Goal: Task Accomplishment & Management: Manage account settings

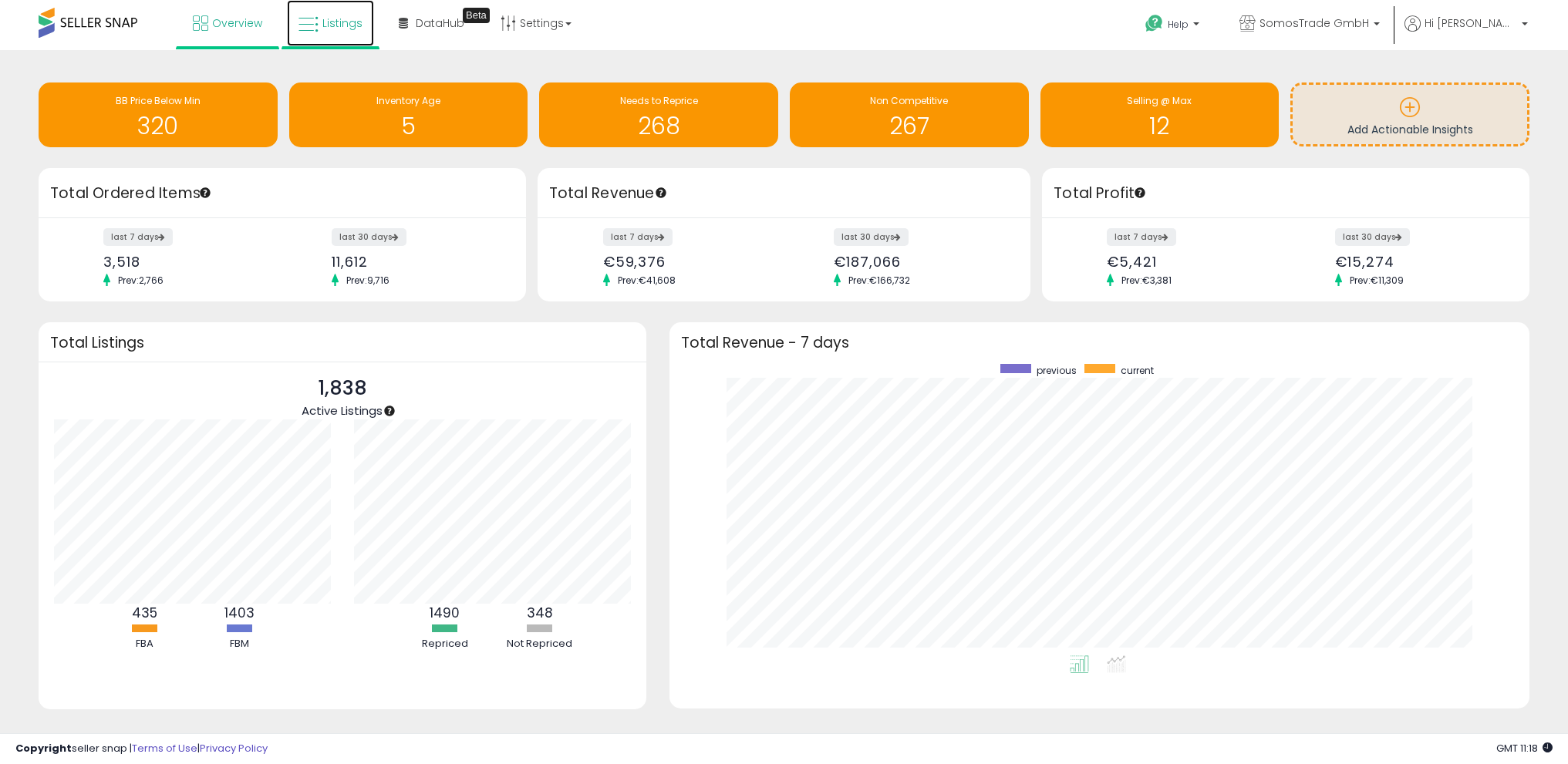
click at [333, 21] on span "Listings" at bounding box center [342, 23] width 40 height 16
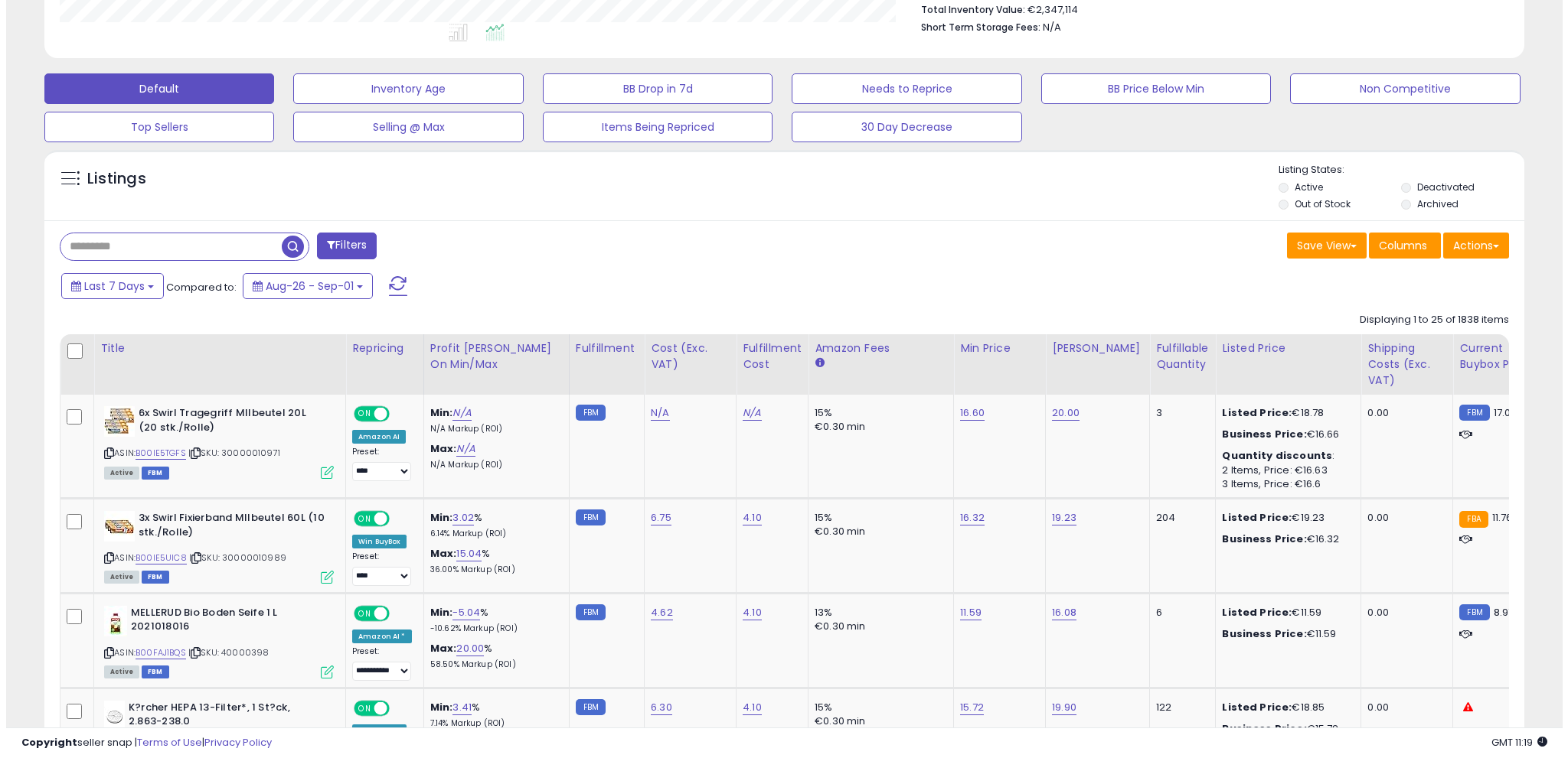
scroll to position [412, 0]
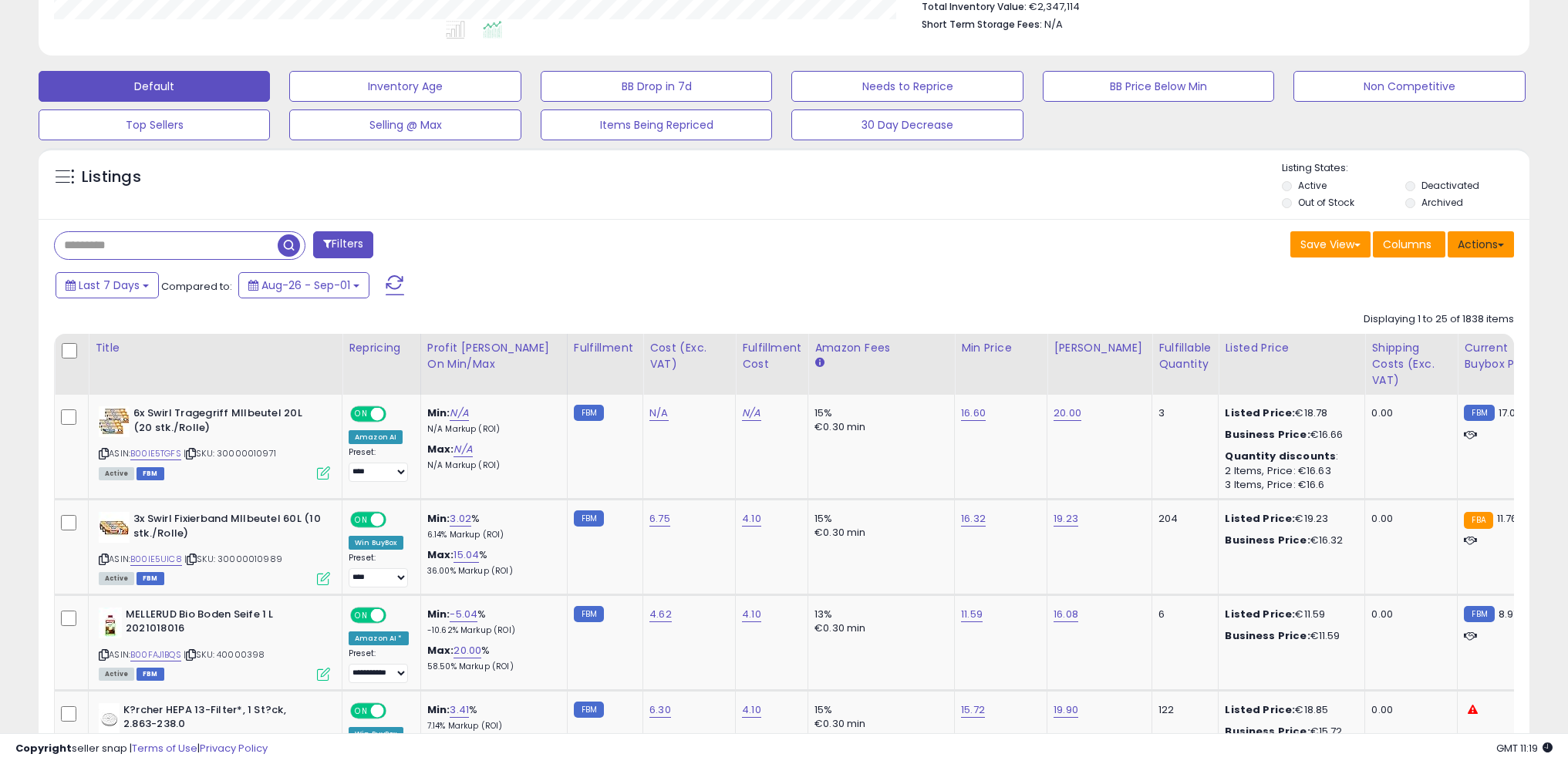
click at [1464, 242] on button "Actions" at bounding box center [1481, 244] width 66 height 26
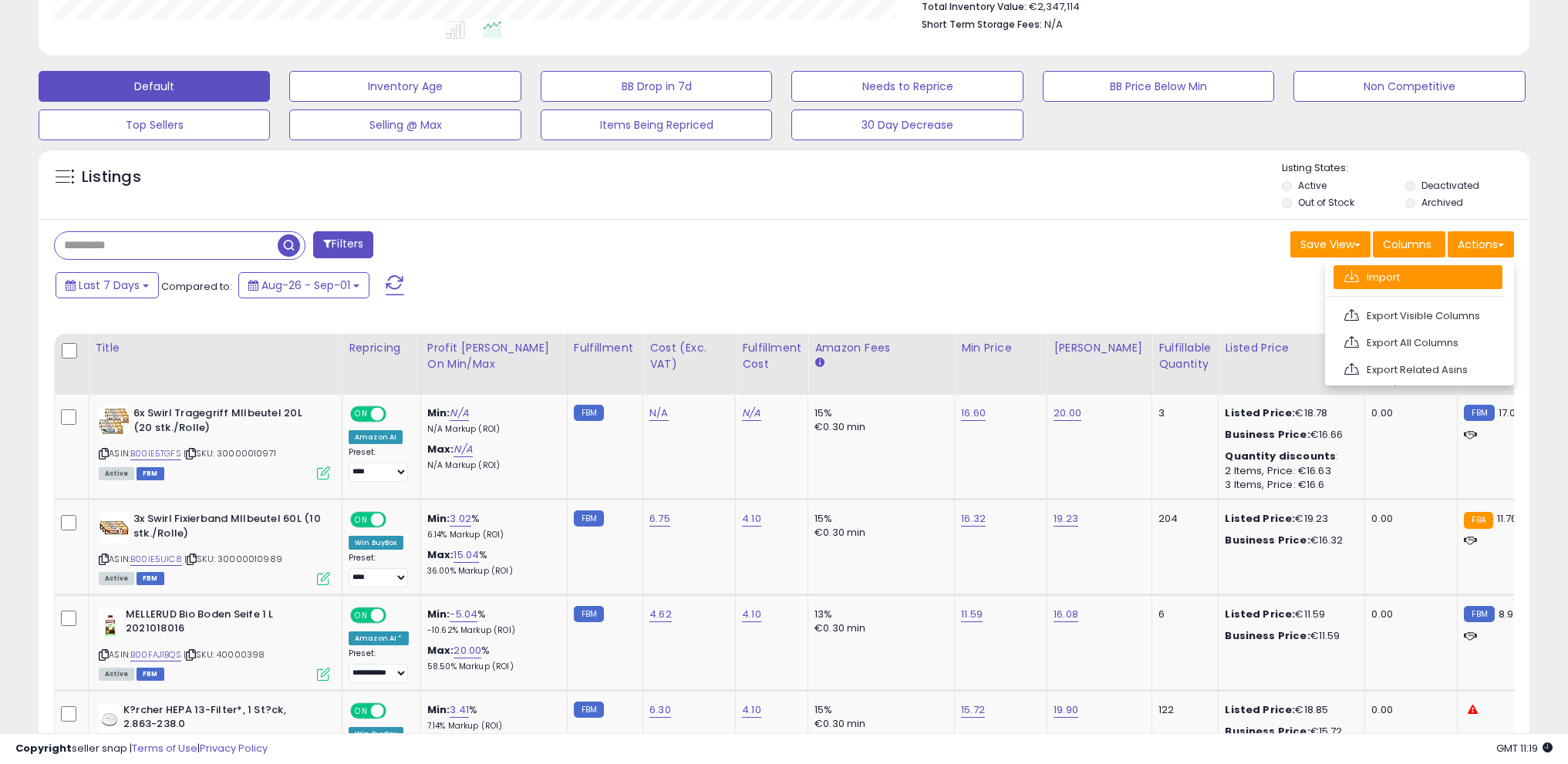
click at [1453, 282] on link "Import" at bounding box center [1418, 277] width 169 height 24
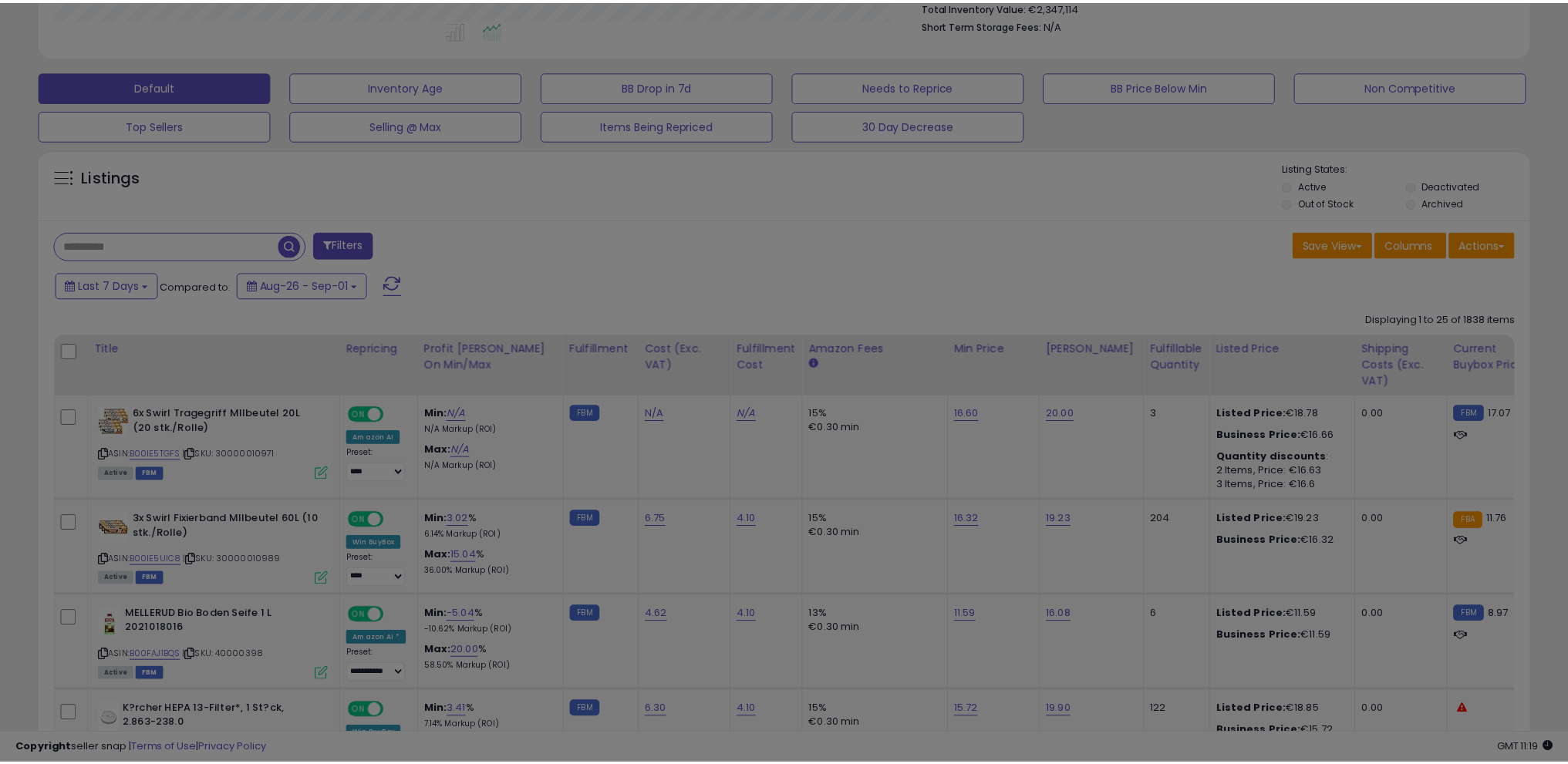
scroll to position [316, 872]
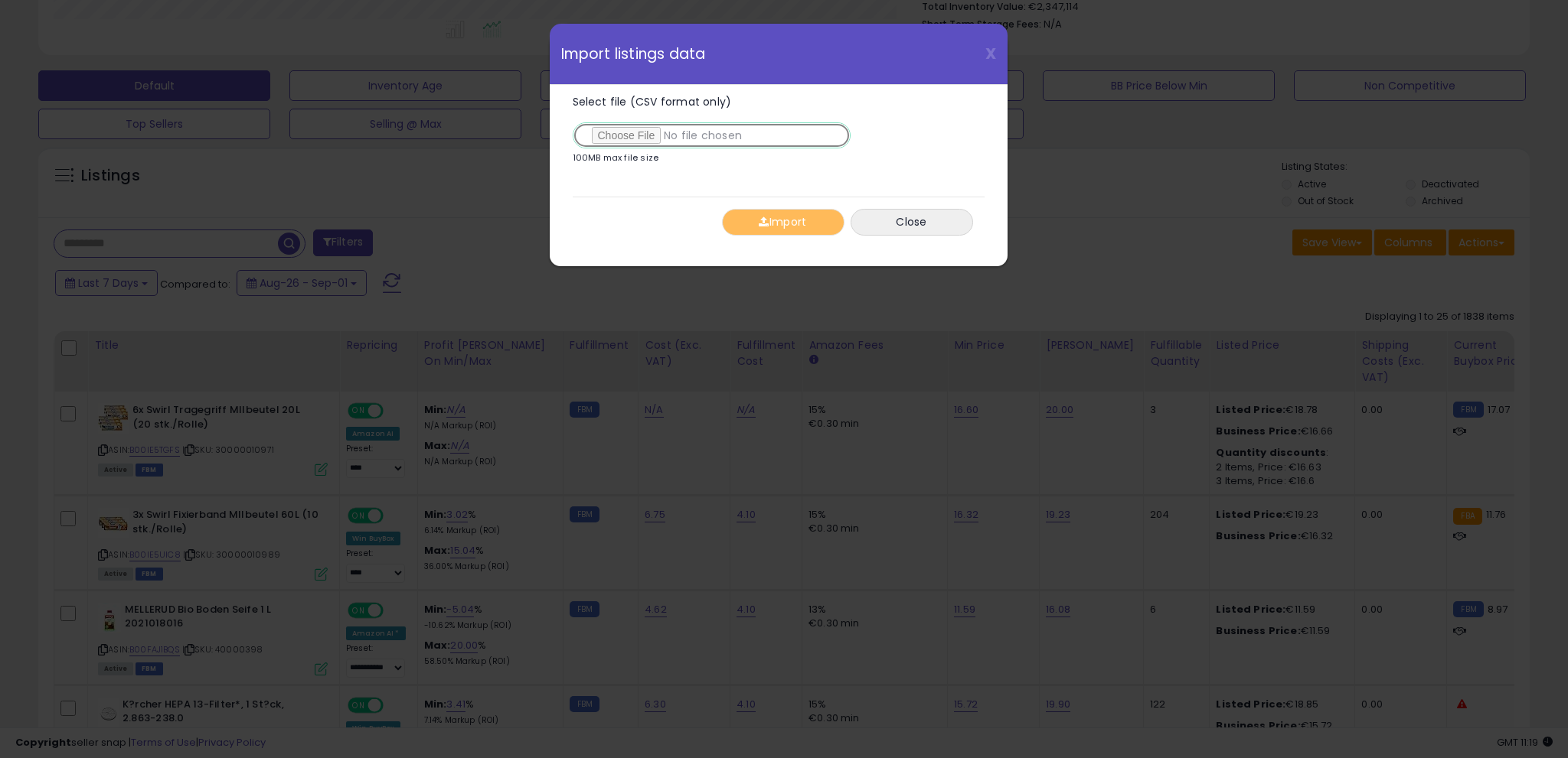
click at [648, 131] on input "Select file (CSV format only)" at bounding box center [711, 135] width 278 height 26
type input "**********"
click at [779, 225] on button "Import" at bounding box center [783, 222] width 122 height 27
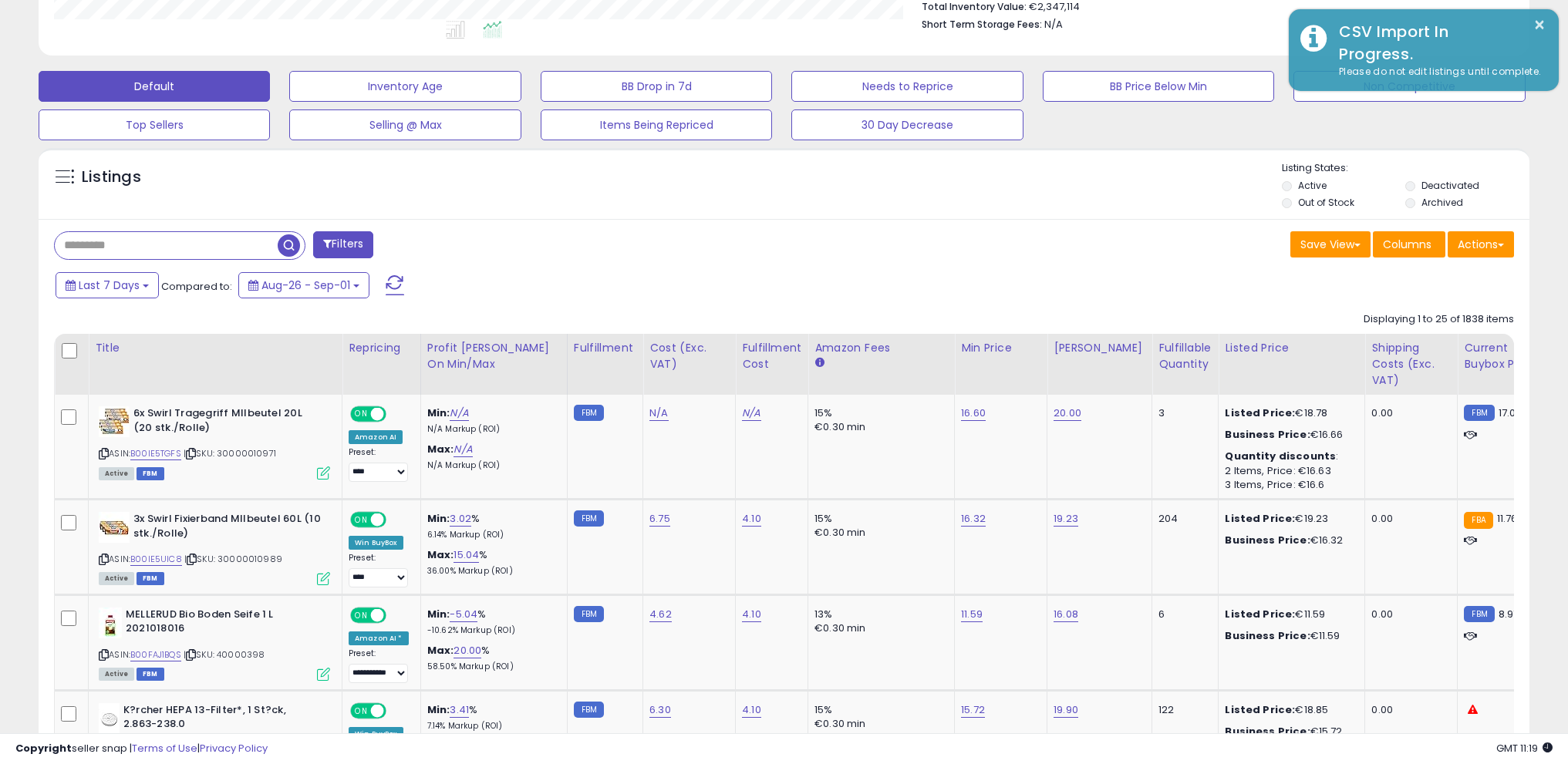
scroll to position [771021, 770453]
click at [1541, 19] on button "×" at bounding box center [1539, 25] width 12 height 20
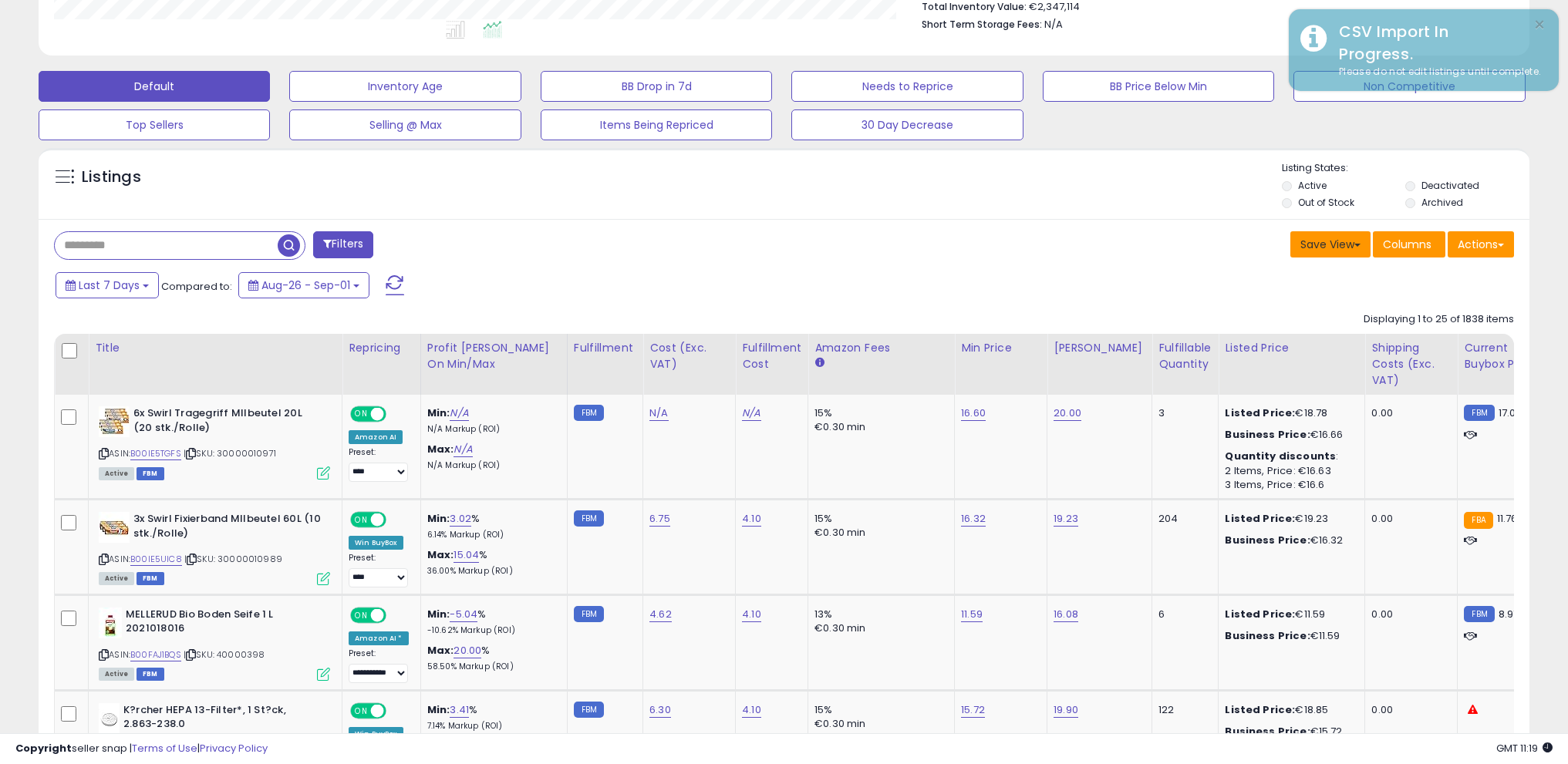
scroll to position [0, 0]
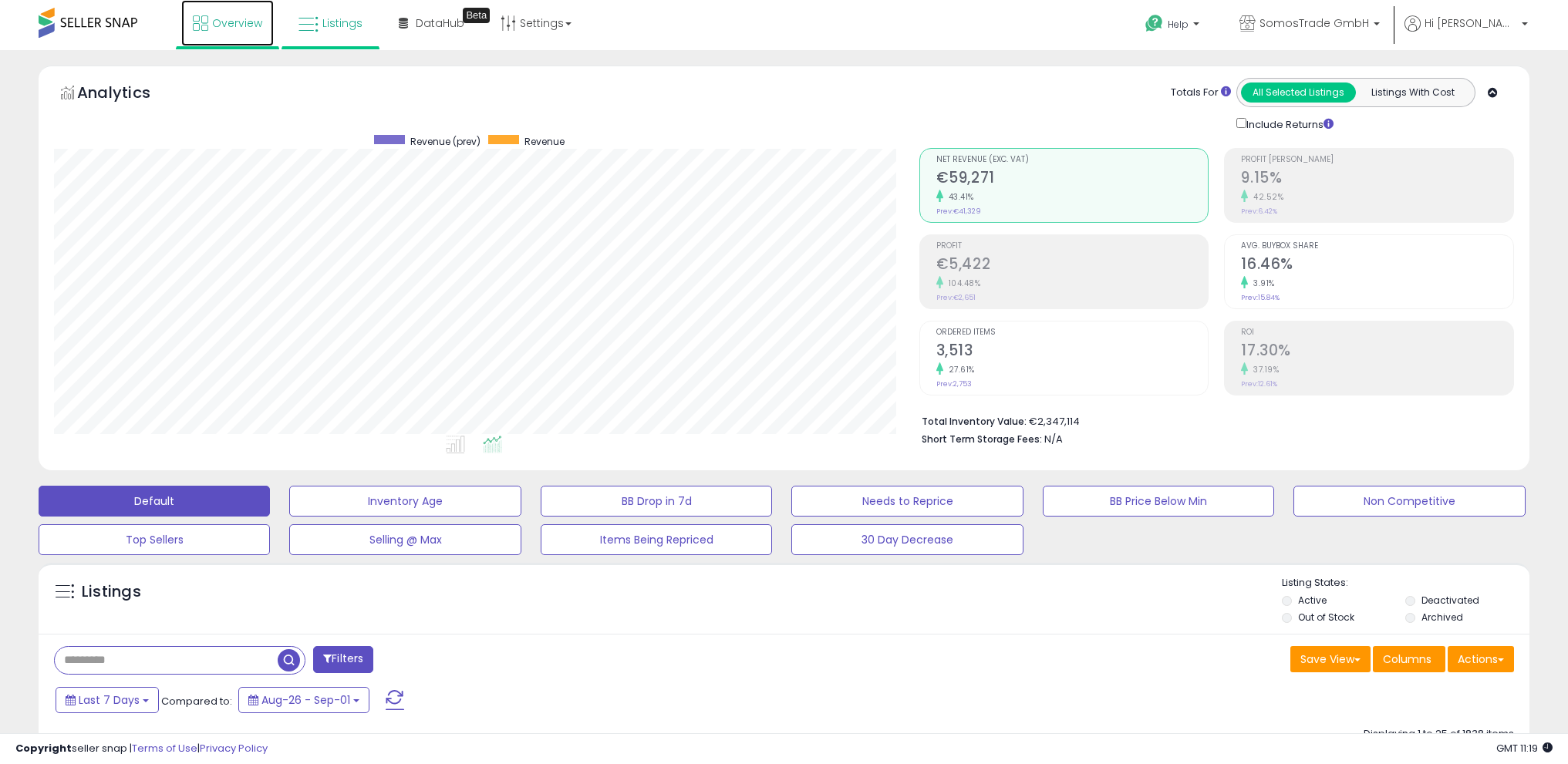
click at [217, 22] on span "Overview" at bounding box center [237, 23] width 50 height 16
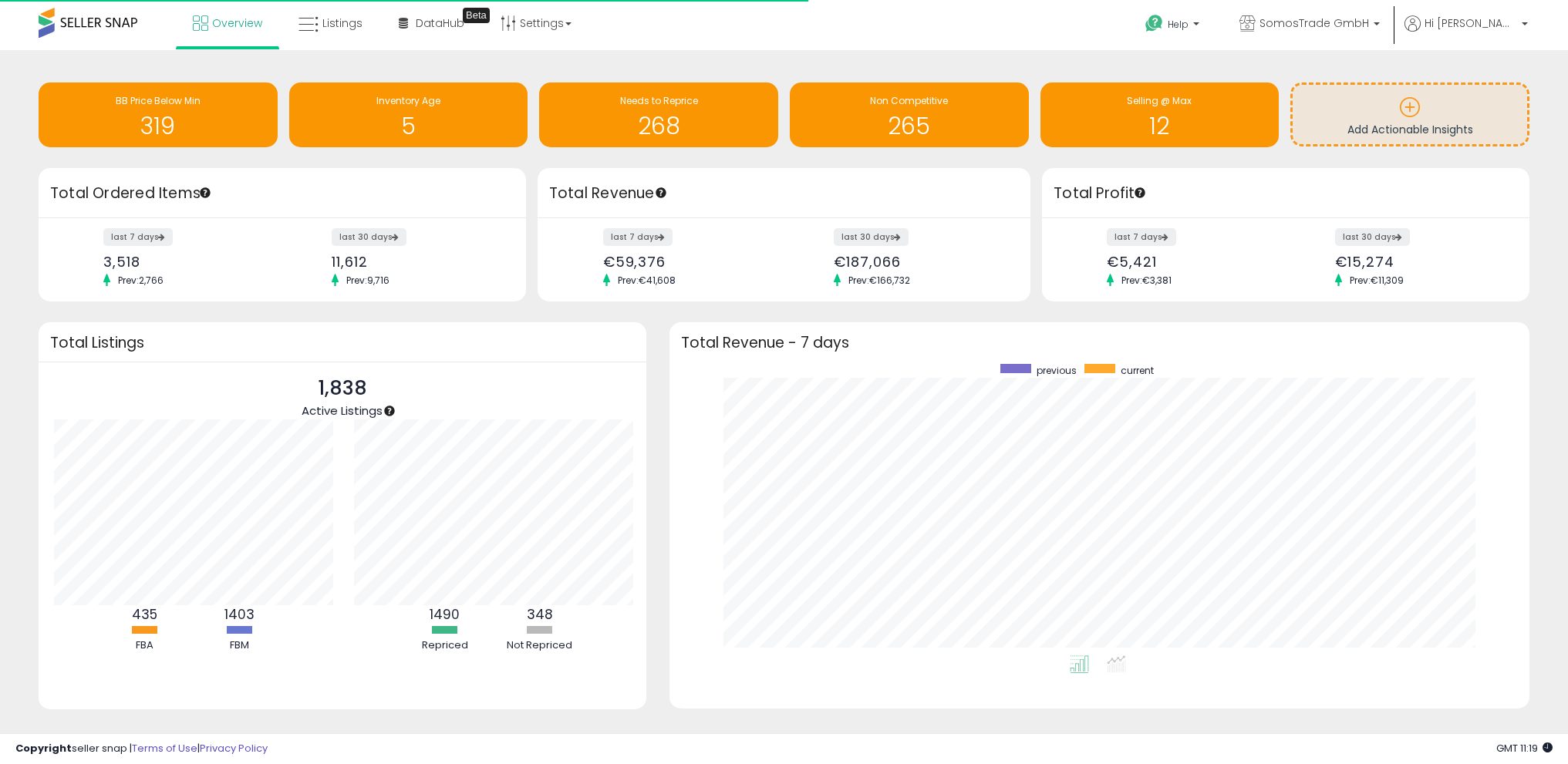
scroll to position [771046, 770489]
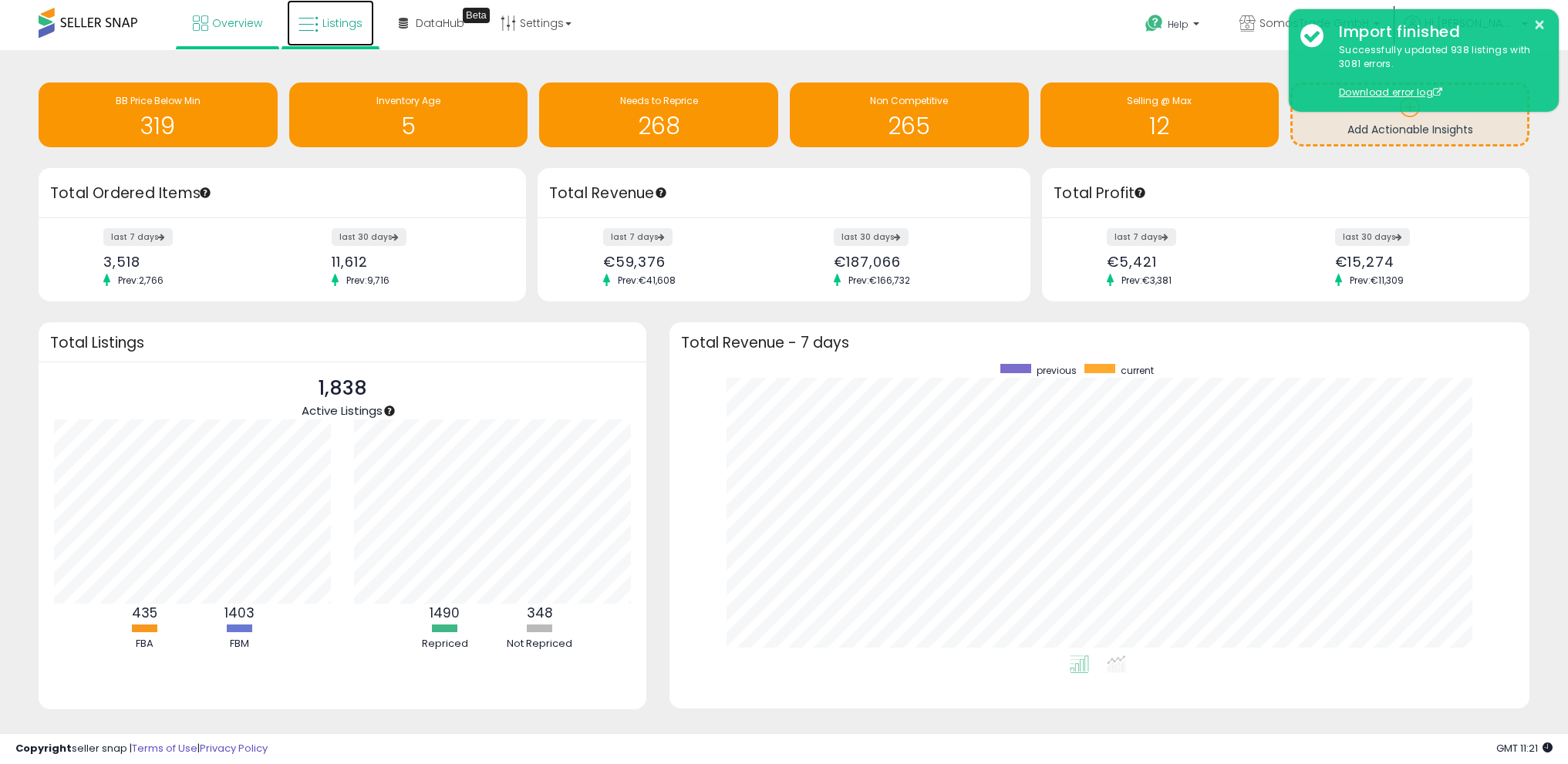
click at [319, 28] on link "Listings" at bounding box center [330, 23] width 87 height 47
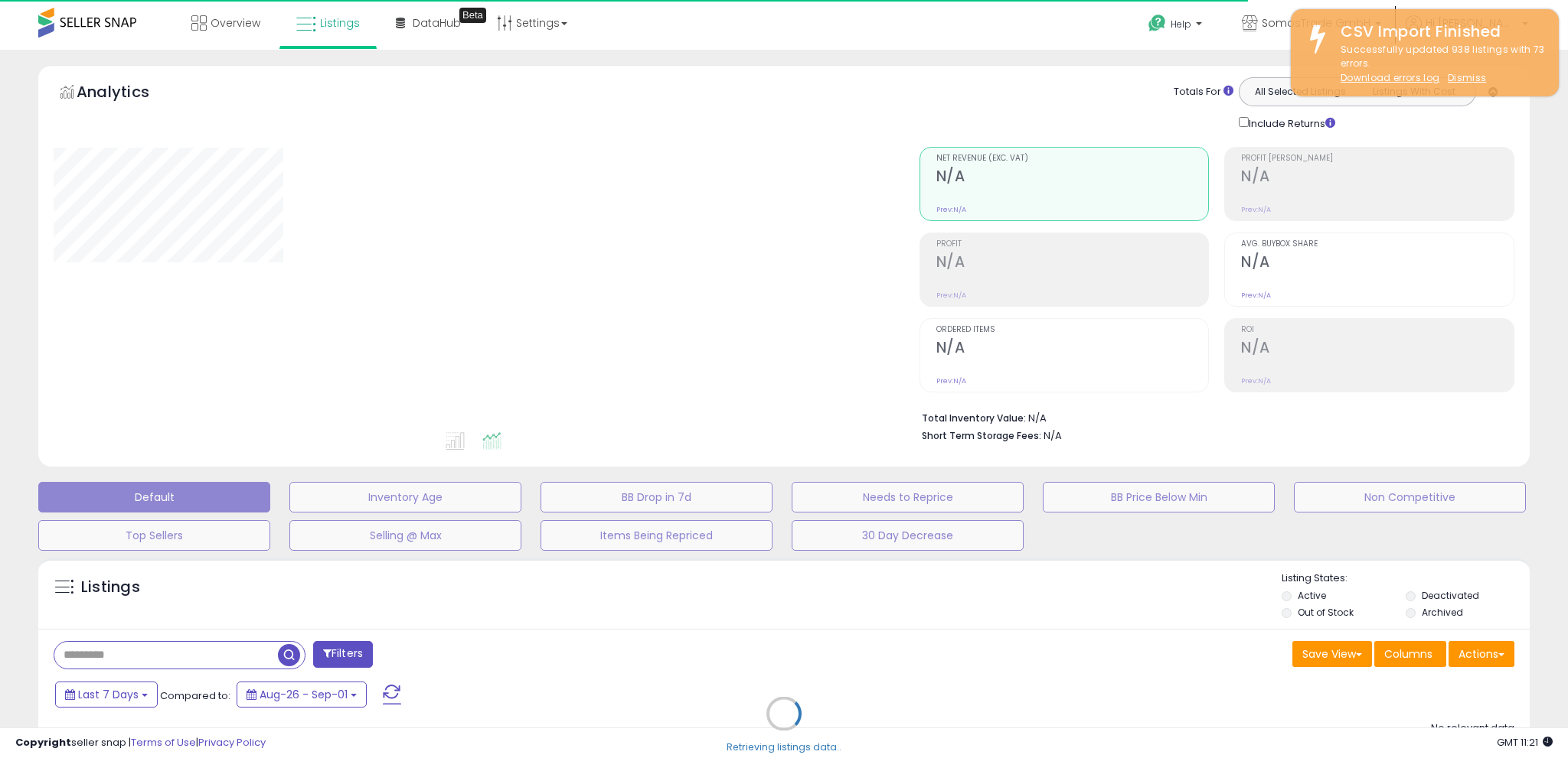
click at [200, 659] on div "Retrieving listings data.." at bounding box center [784, 726] width 1514 height 349
click at [154, 653] on div "Retrieving listings data.." at bounding box center [784, 726] width 1514 height 349
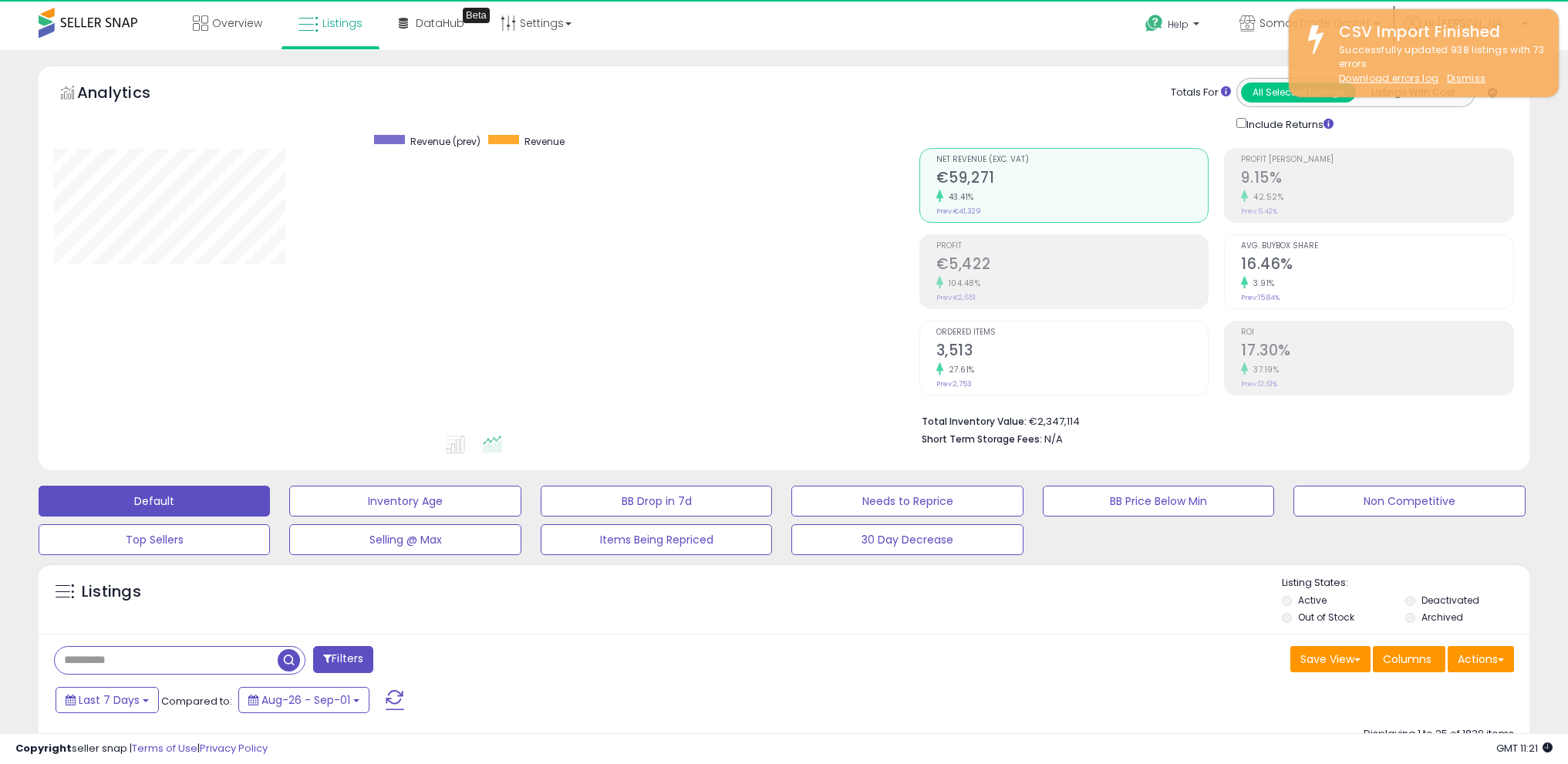
click at [147, 659] on input "text" at bounding box center [166, 660] width 223 height 27
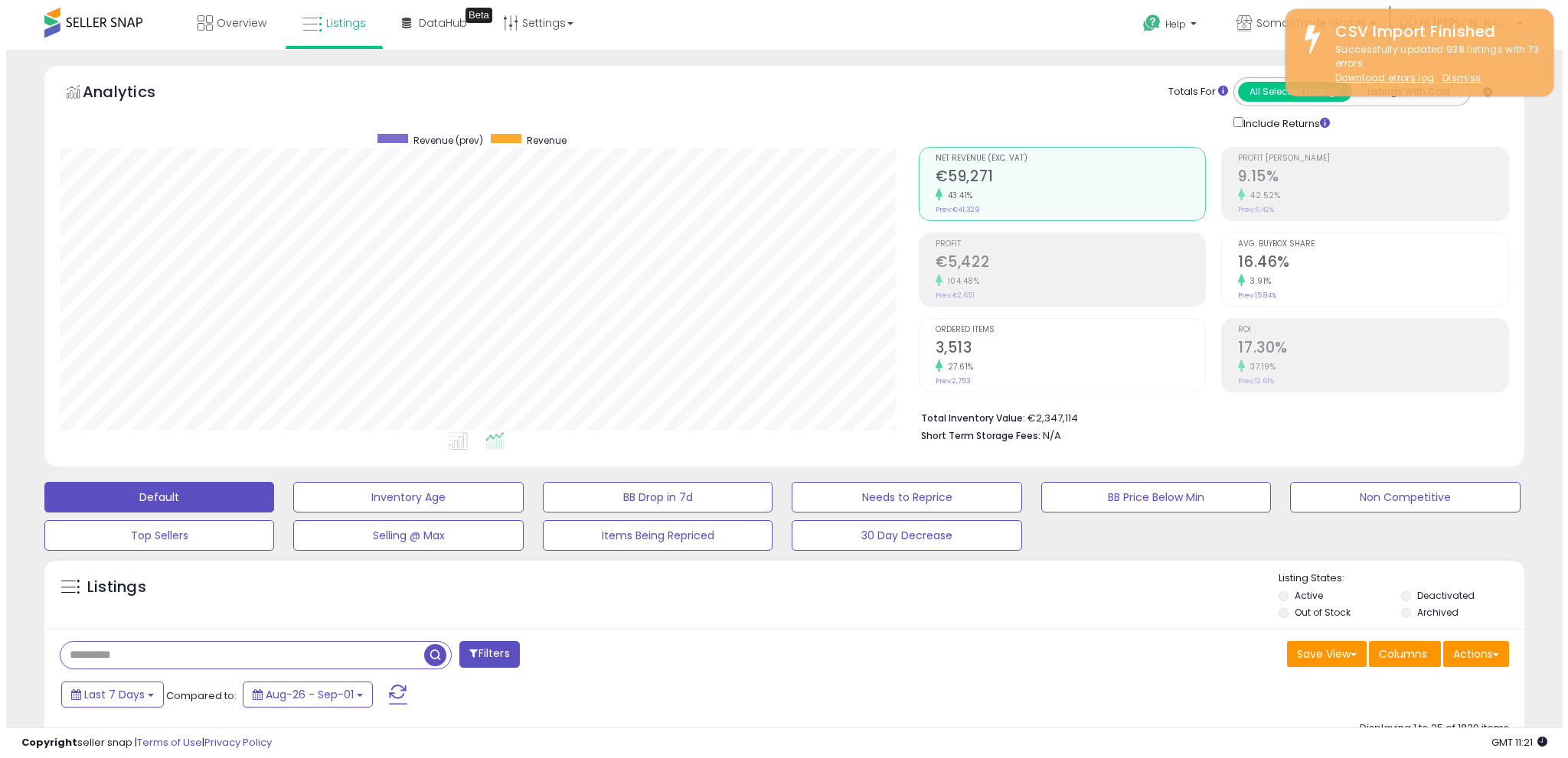
scroll to position [314, 859]
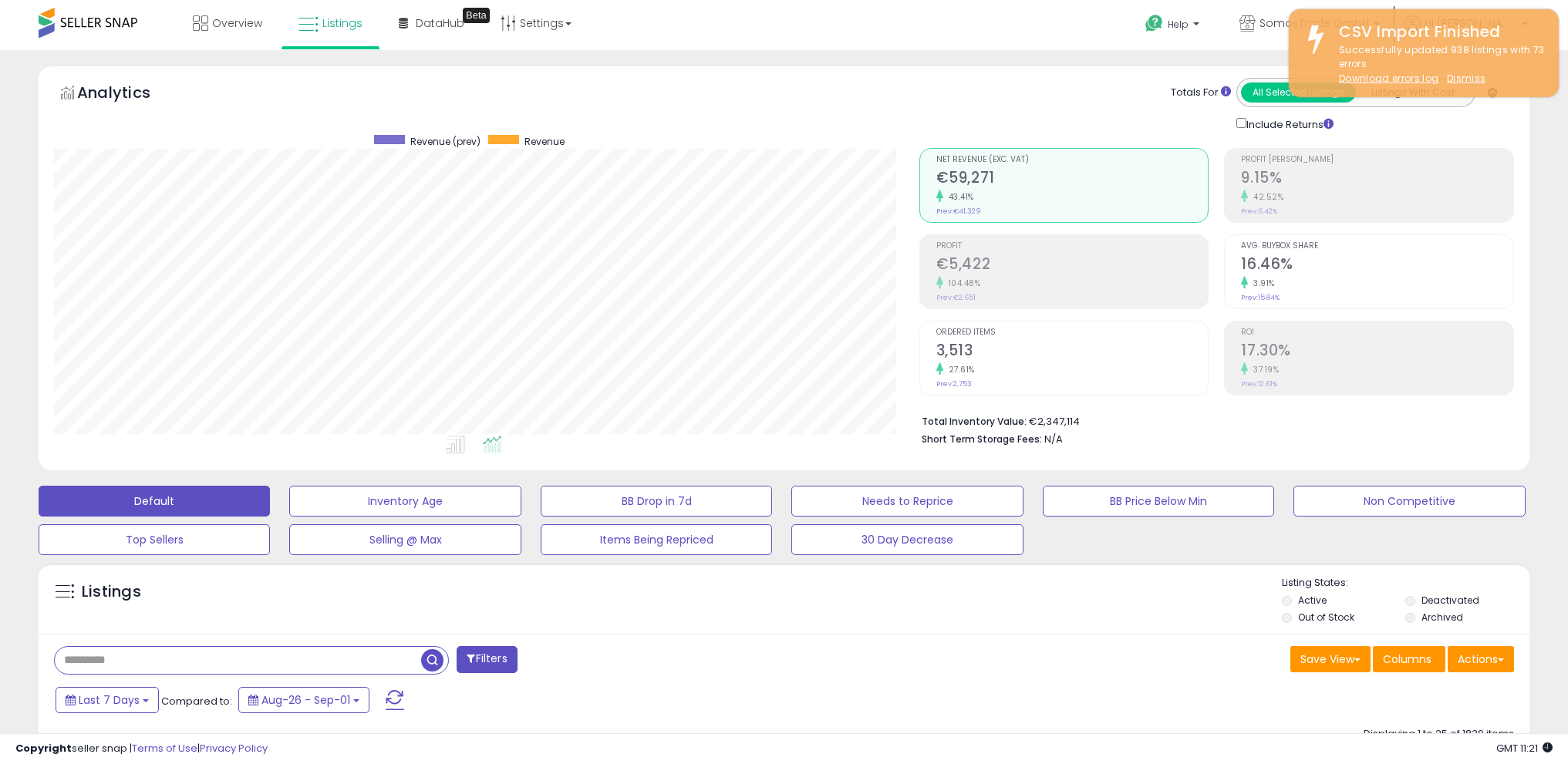
paste input "**********"
click at [439, 659] on span "button" at bounding box center [431, 660] width 22 height 22
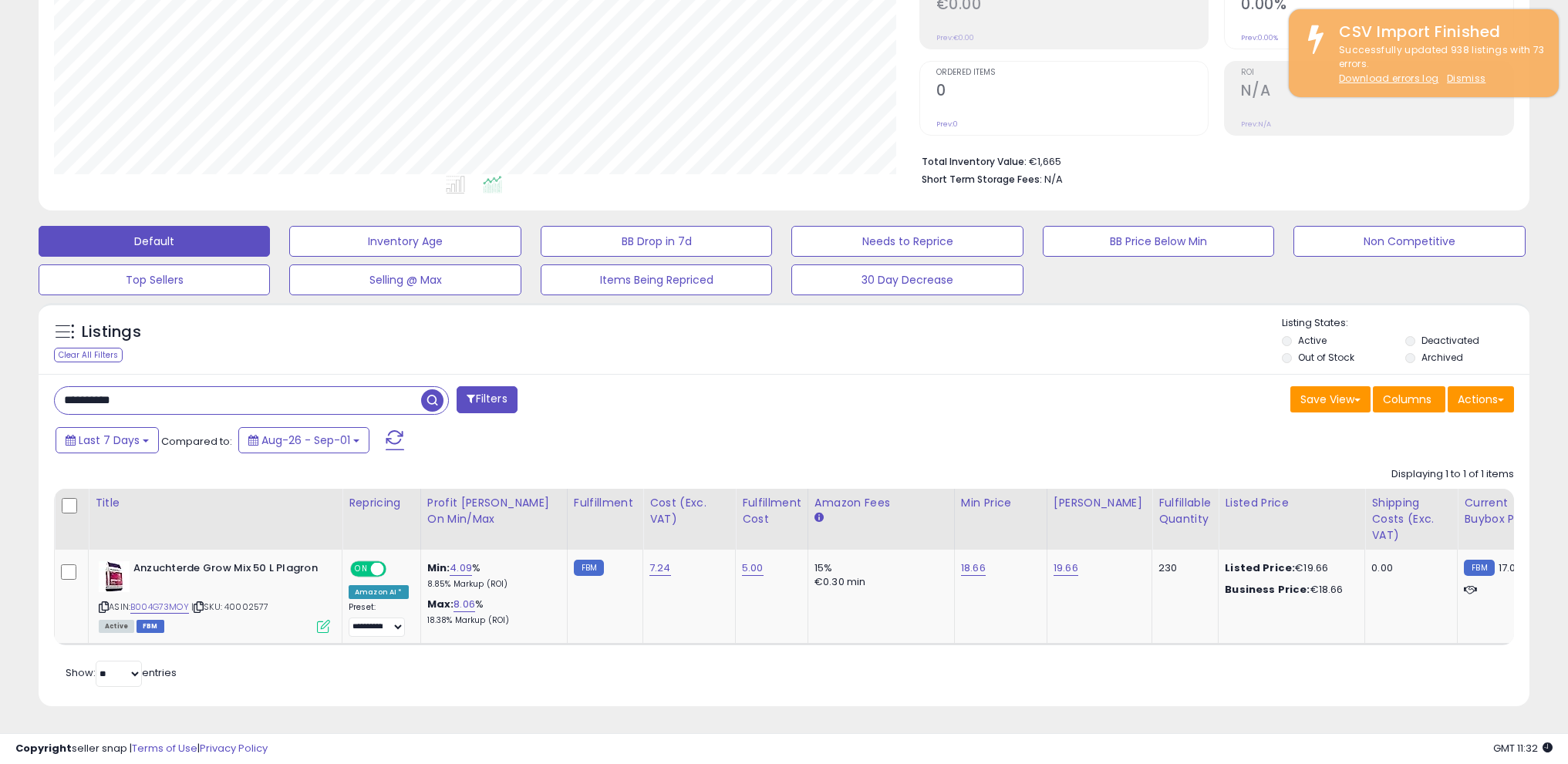
click at [439, 392] on span "button" at bounding box center [431, 400] width 22 height 22
drag, startPoint x: 158, startPoint y: 386, endPoint x: 0, endPoint y: 386, distance: 158.0
click at [0, 385] on div "**********" at bounding box center [784, 277] width 1568 height 974
paste input "text"
type input "**********"
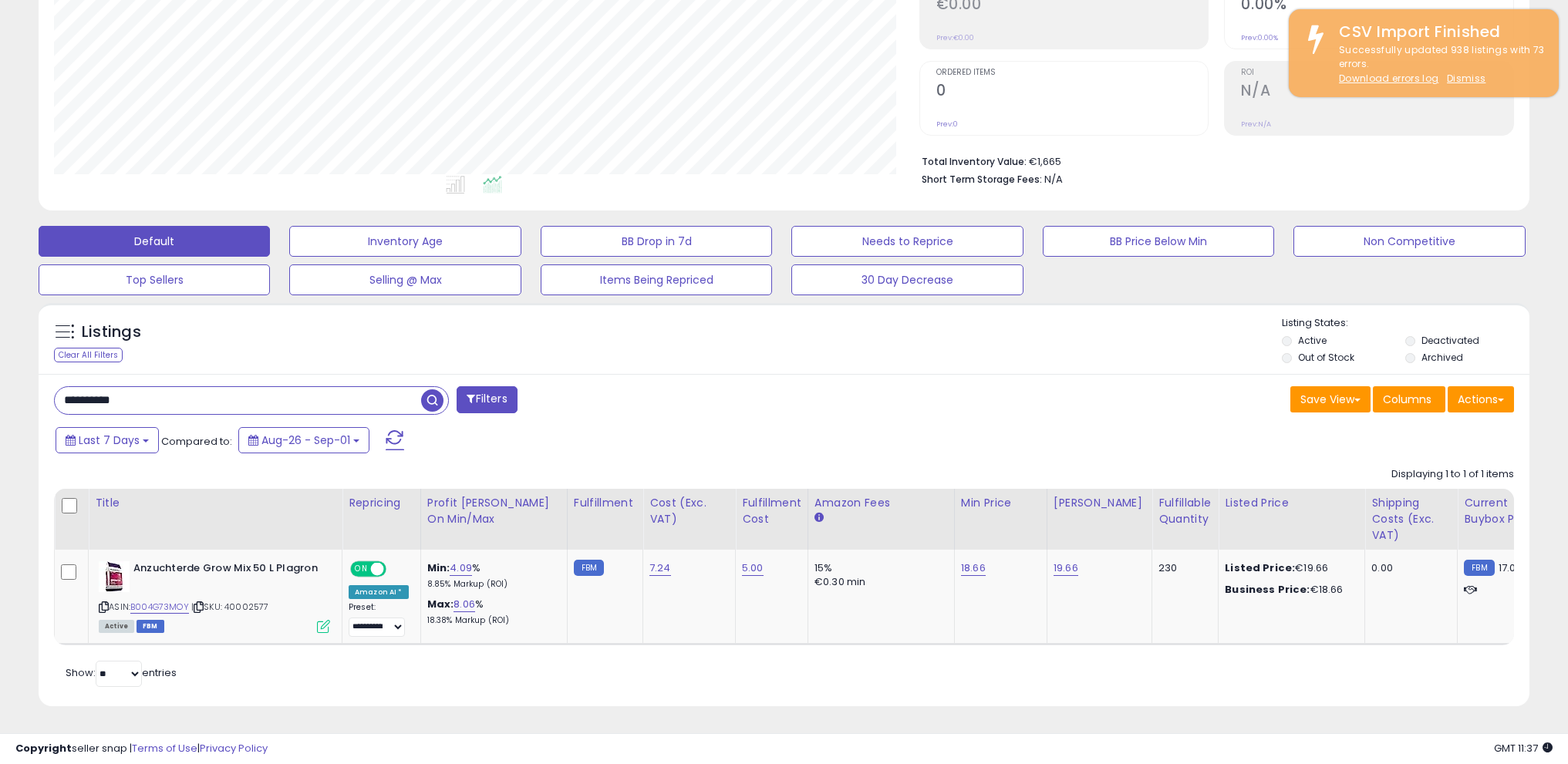
click at [431, 390] on span "button" at bounding box center [431, 400] width 22 height 22
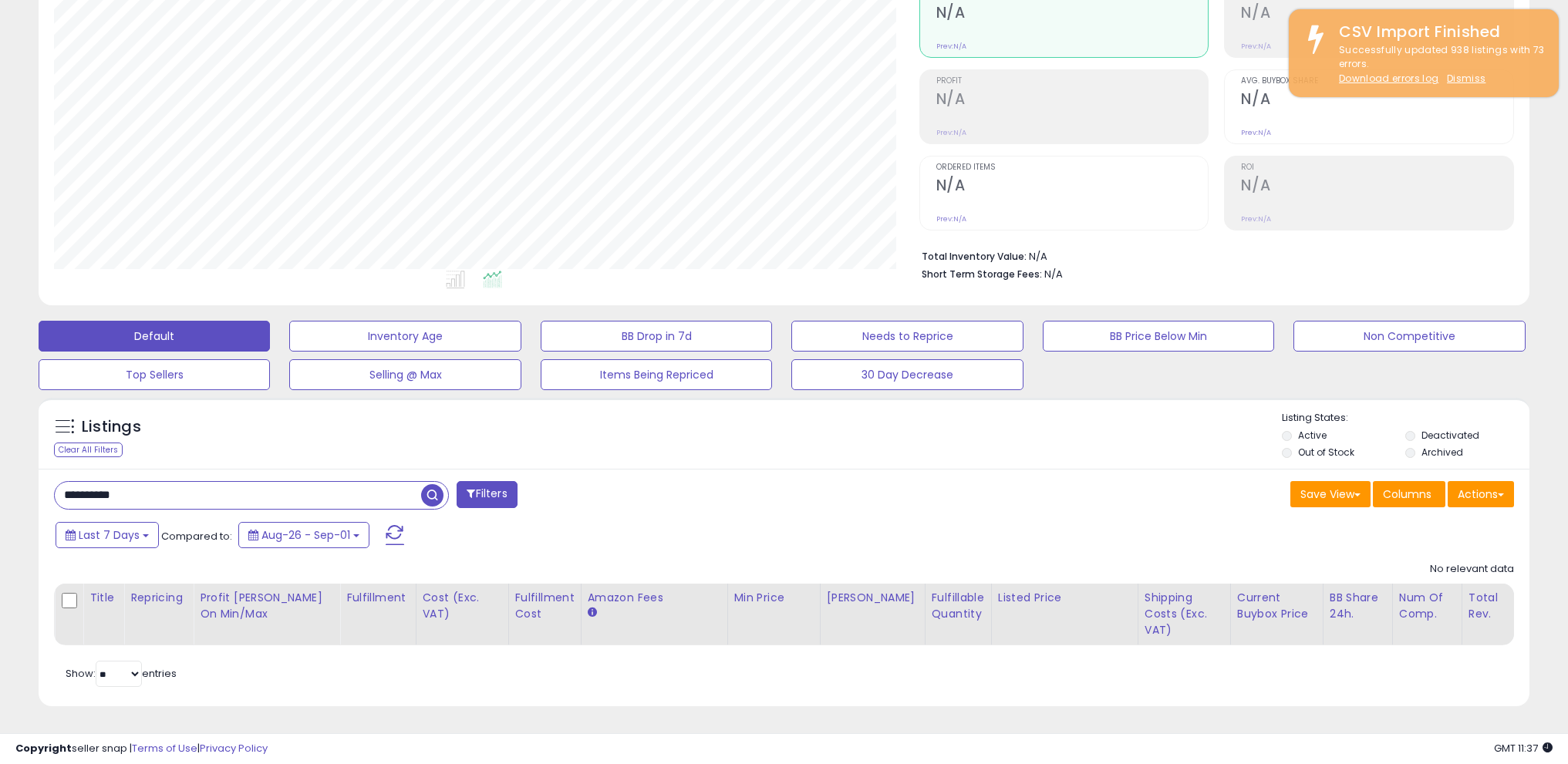
click at [1008, 497] on div "Save View Save As New View Update Current View Columns Actions Import Export Vi…" at bounding box center [1155, 496] width 742 height 30
click at [1108, 633] on th "Listed Price" at bounding box center [1064, 615] width 146 height 62
click at [434, 485] on span "button" at bounding box center [431, 495] width 22 height 22
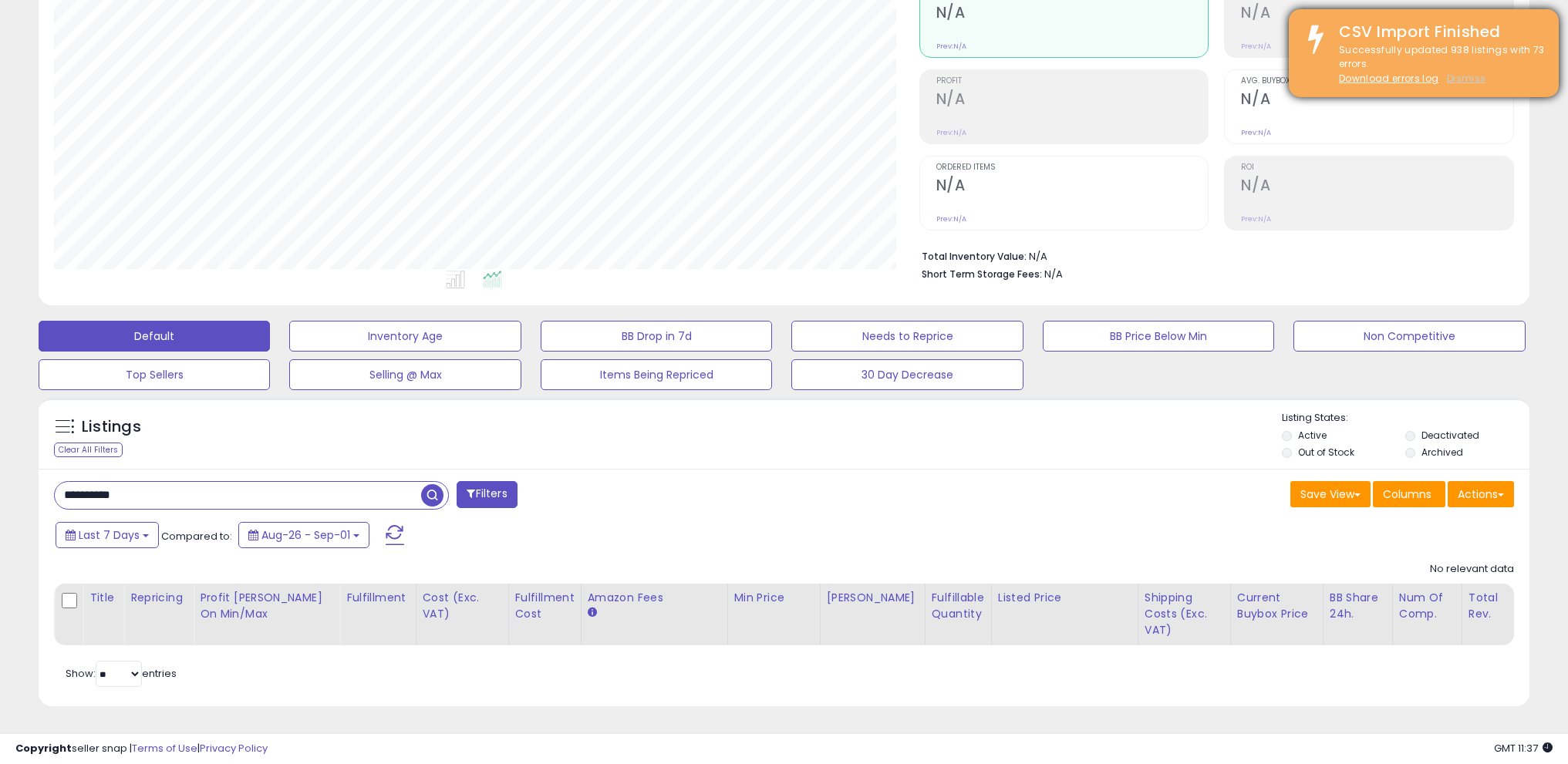
click at [1459, 82] on u "Dismiss" at bounding box center [1466, 78] width 38 height 13
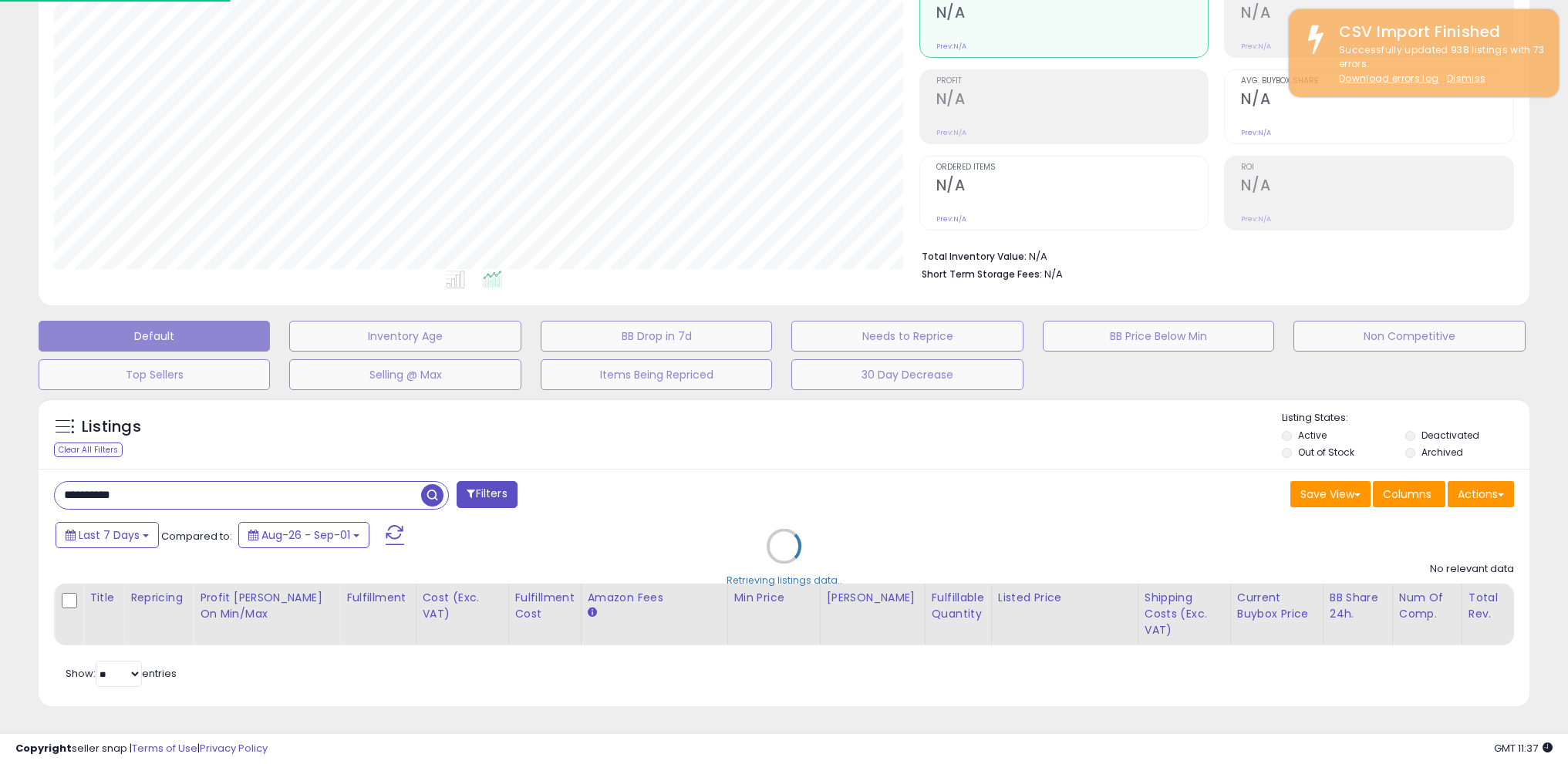
scroll to position [316, 872]
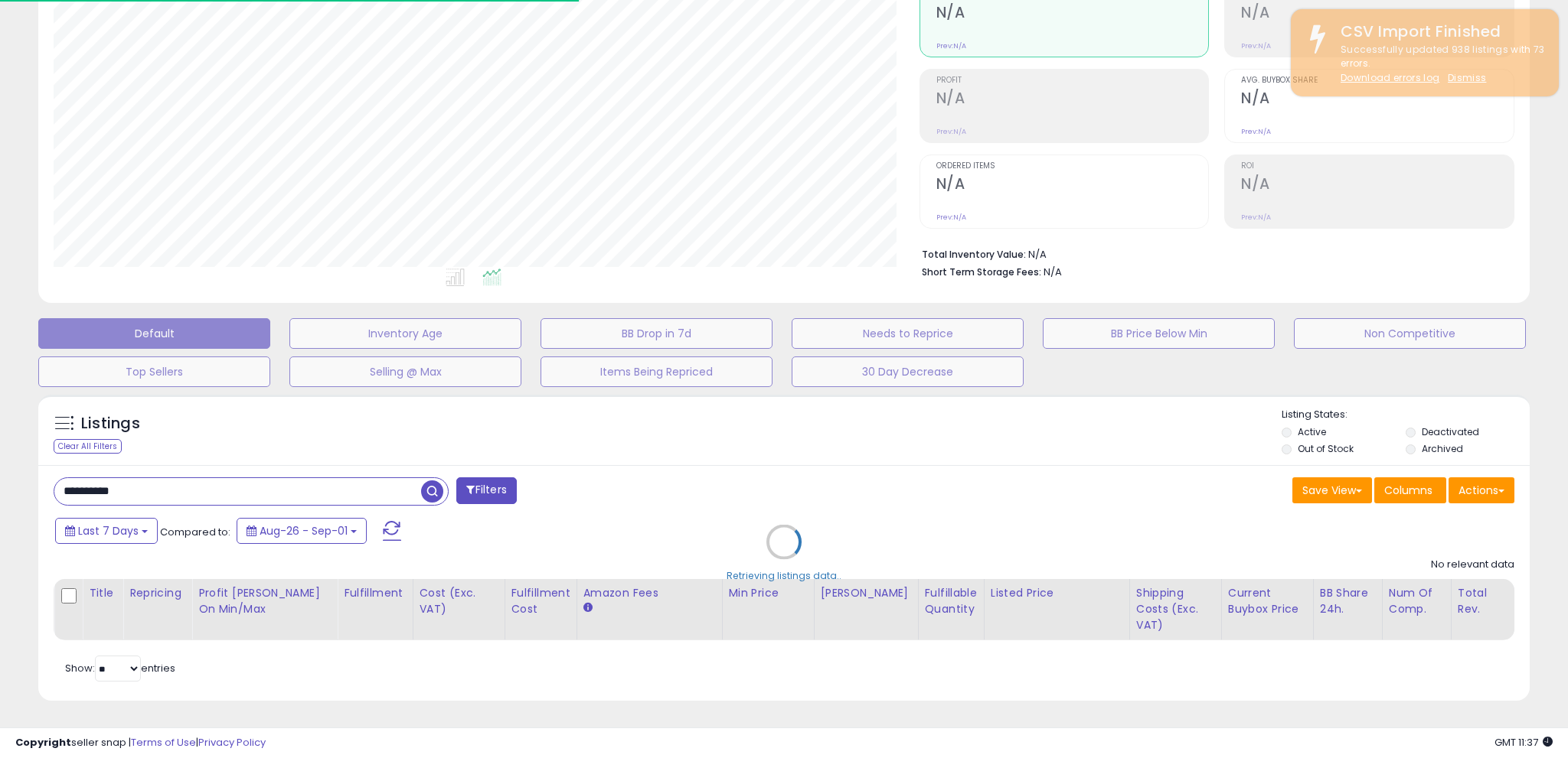
click at [1188, 405] on div "Retrieving listings data.." at bounding box center [784, 554] width 1514 height 333
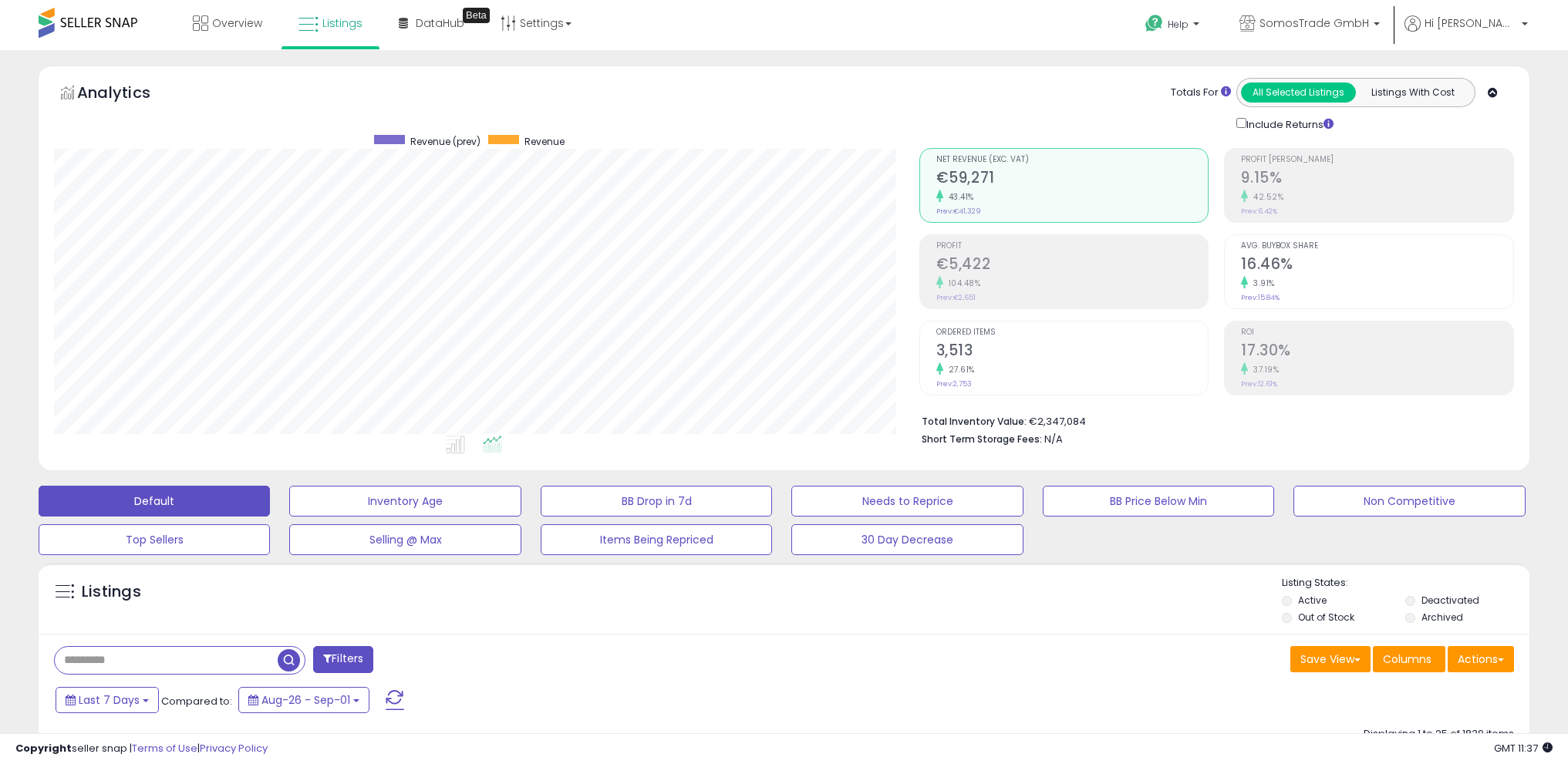
scroll to position [316, 865]
click at [1510, 20] on span "Hi [PERSON_NAME]" at bounding box center [1471, 23] width 92 height 16
click at [1496, 161] on link "Logout" at bounding box center [1494, 163] width 34 height 15
